Goal: Information Seeking & Learning: Learn about a topic

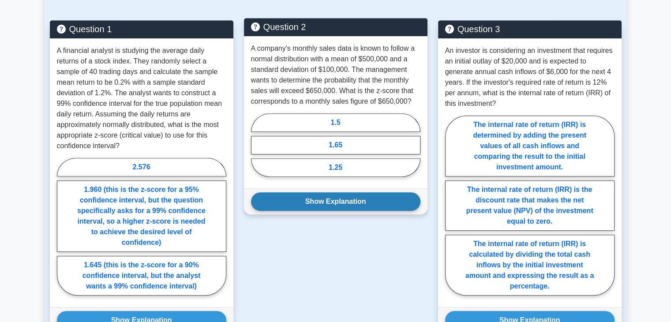
click at [381, 207] on button "Show Explanation" at bounding box center [335, 201] width 169 height 19
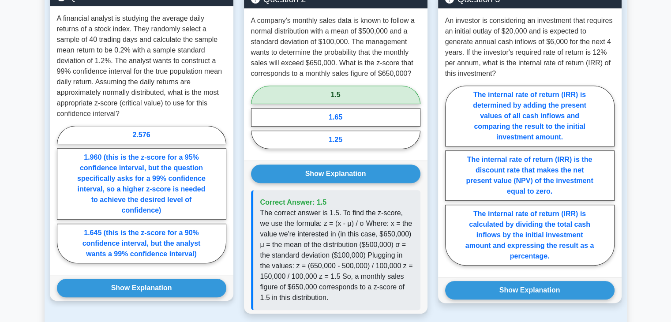
scroll to position [662, 0]
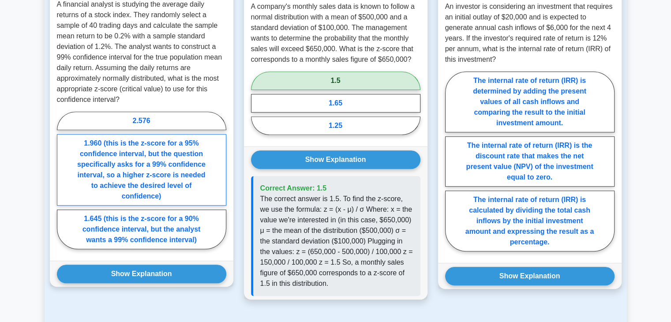
click at [139, 172] on label "1.960 (this is the z-score for a 95% confidence interval, but the question spec…" at bounding box center [141, 169] width 169 height 71
click at [63, 180] on input "1.960 (this is the z-score for a 95% confidence interval, but the question spec…" at bounding box center [60, 183] width 6 height 6
radio input "true"
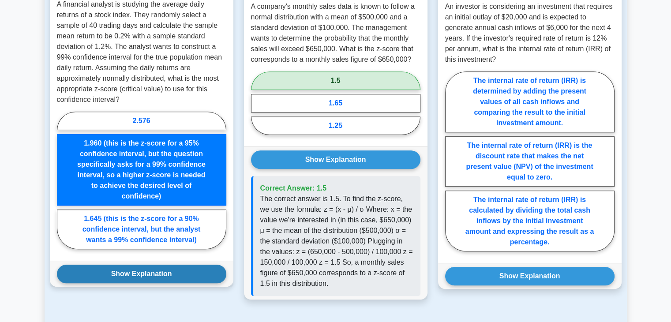
click at [178, 267] on button "Show Explanation" at bounding box center [141, 274] width 169 height 19
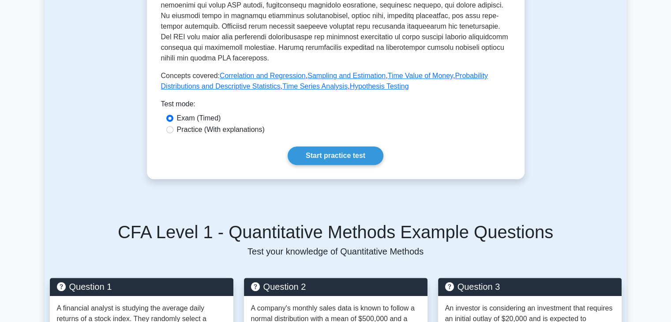
scroll to position [309, 0]
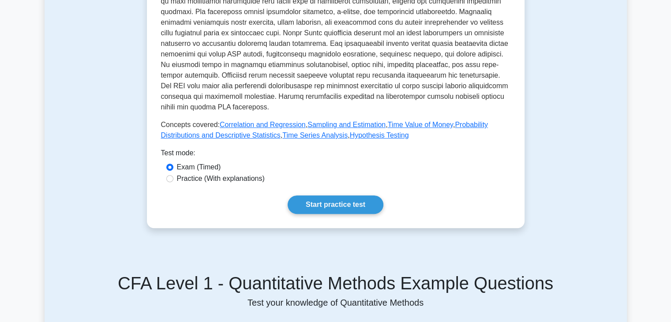
click at [249, 182] on label "Practice (With explanations)" at bounding box center [221, 178] width 88 height 11
click at [173, 182] on input "Practice (With explanations)" at bounding box center [169, 178] width 7 height 7
radio input "true"
click at [321, 206] on link "Start practice test" at bounding box center [336, 204] width 96 height 19
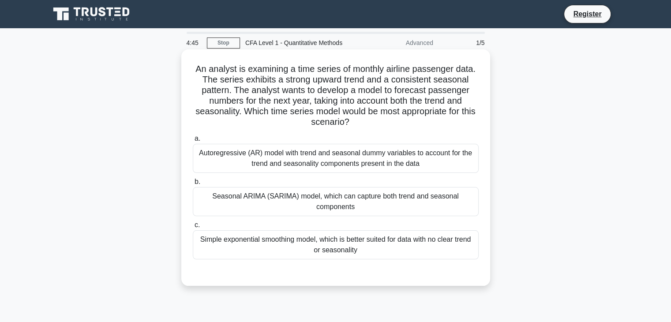
click at [297, 177] on div "a. Autoregressive (AR) model with trend and seasonal dummy variables to account…" at bounding box center [336, 197] width 297 height 130
click at [297, 168] on div "Autoregressive (AR) model with trend and seasonal dummy variables to account fo…" at bounding box center [336, 158] width 286 height 29
click at [193, 142] on input "a. Autoregressive (AR) model with trend and seasonal dummy variables to account…" at bounding box center [193, 139] width 0 height 6
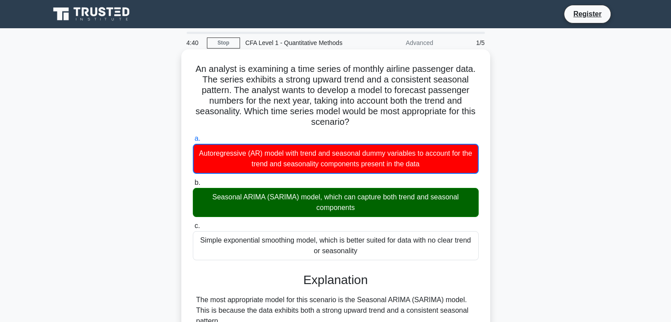
scroll to position [132, 0]
